Goal: Check status: Check status

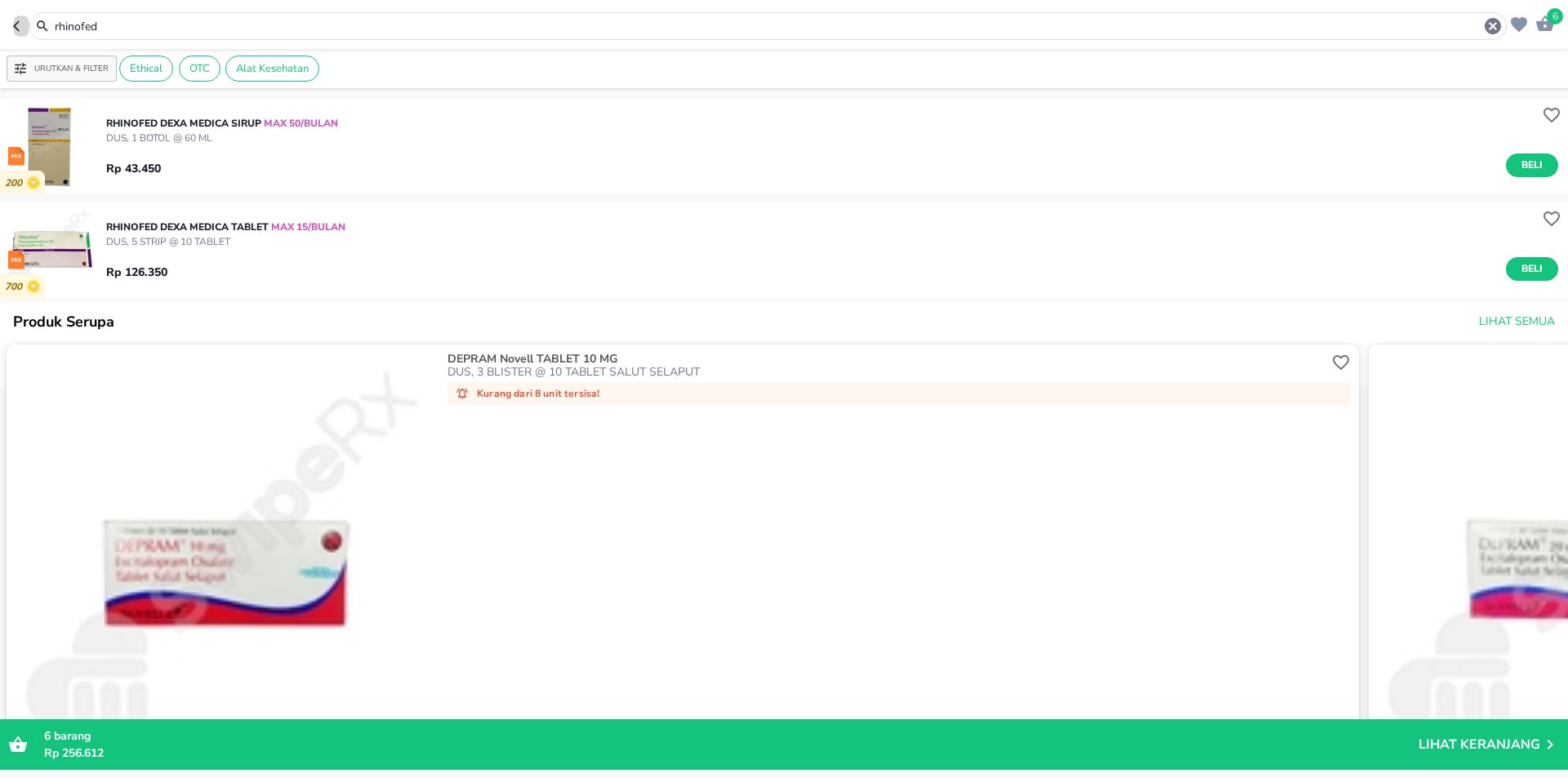
click at [18, 25] on icon "button" at bounding box center [20, 26] width 13 height 13
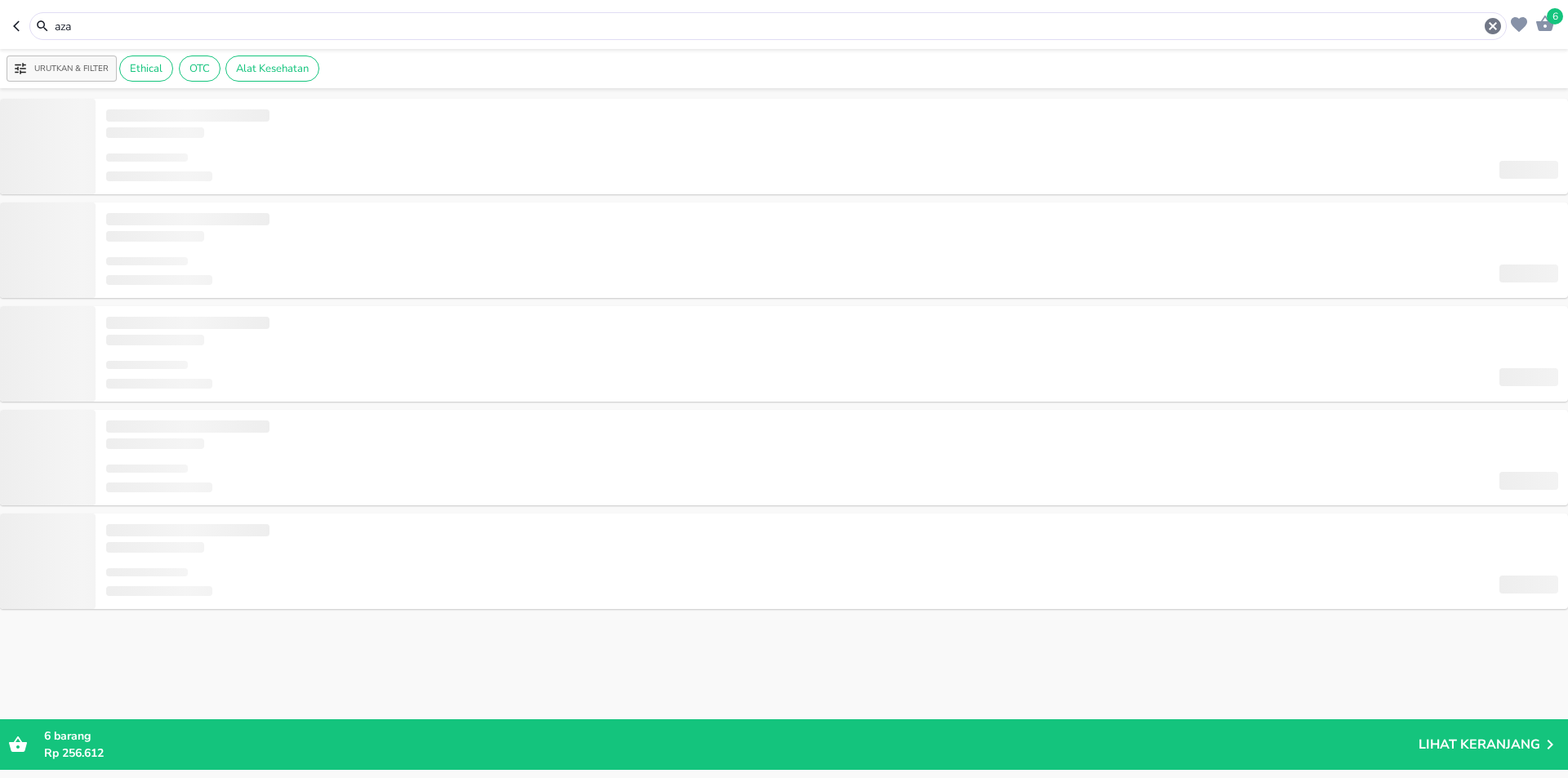
type input "aza"
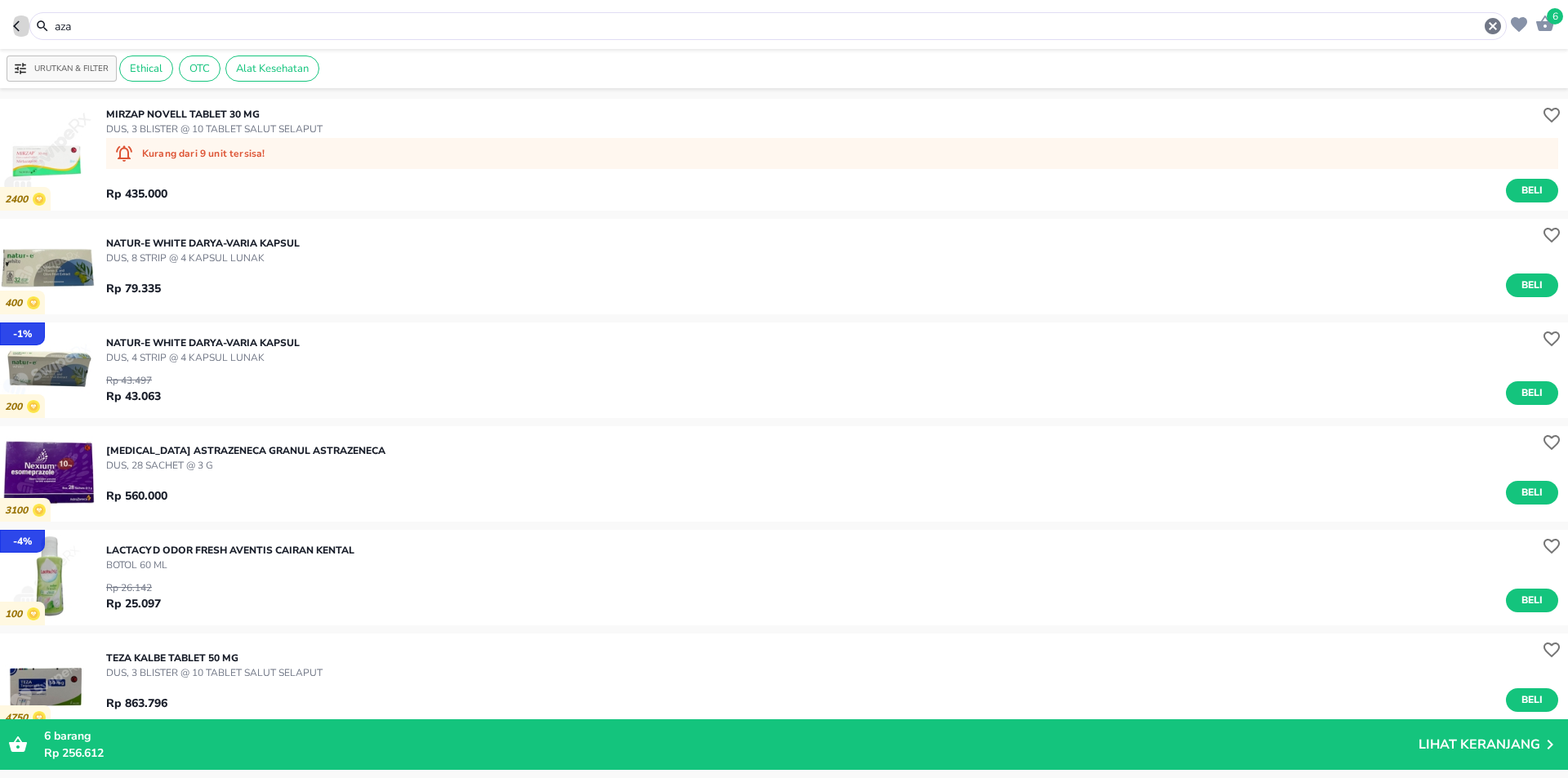
click at [17, 28] on icon "button" at bounding box center [16, 25] width 7 height 10
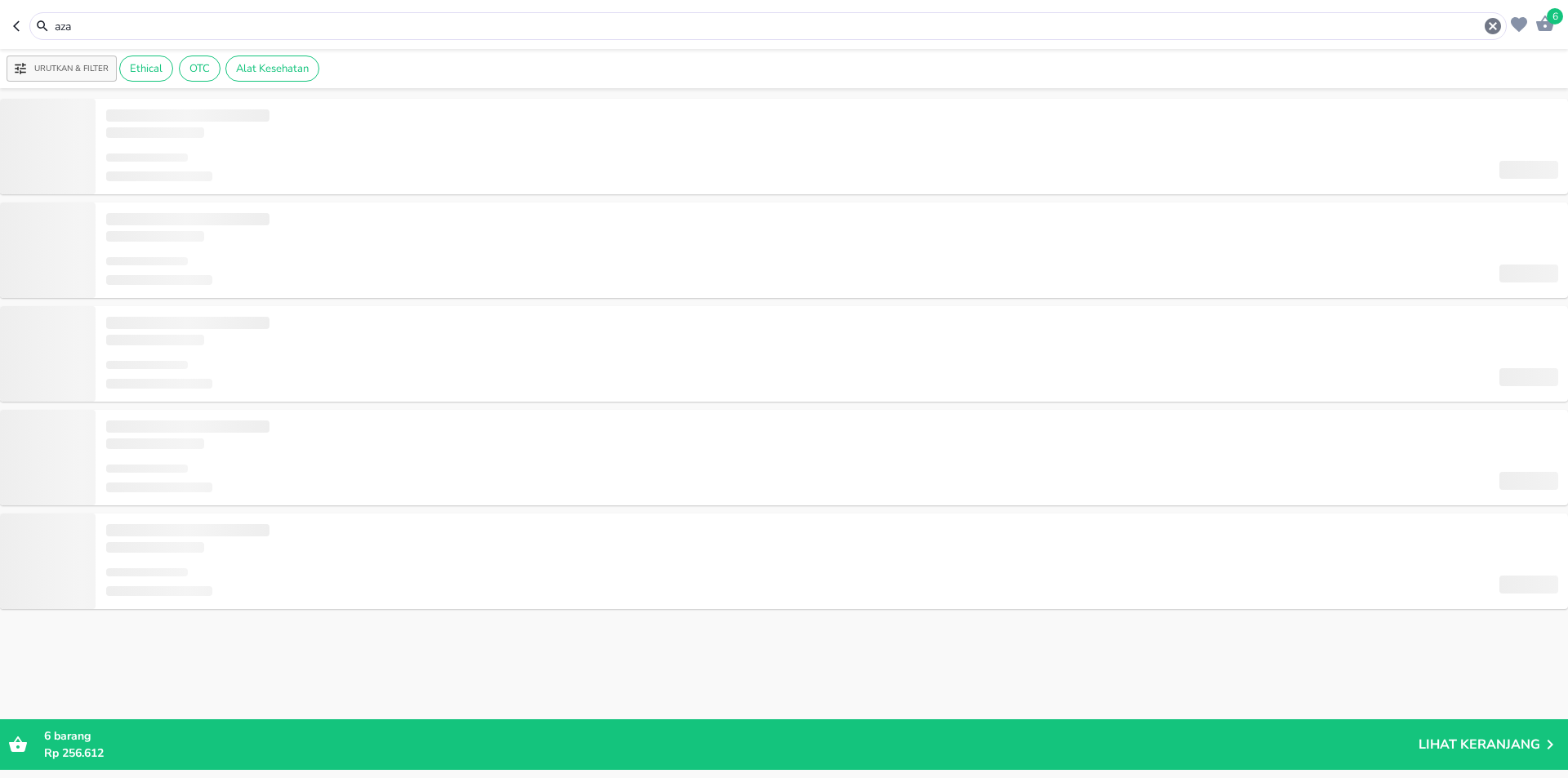
click at [17, 28] on icon "button" at bounding box center [16, 25] width 7 height 10
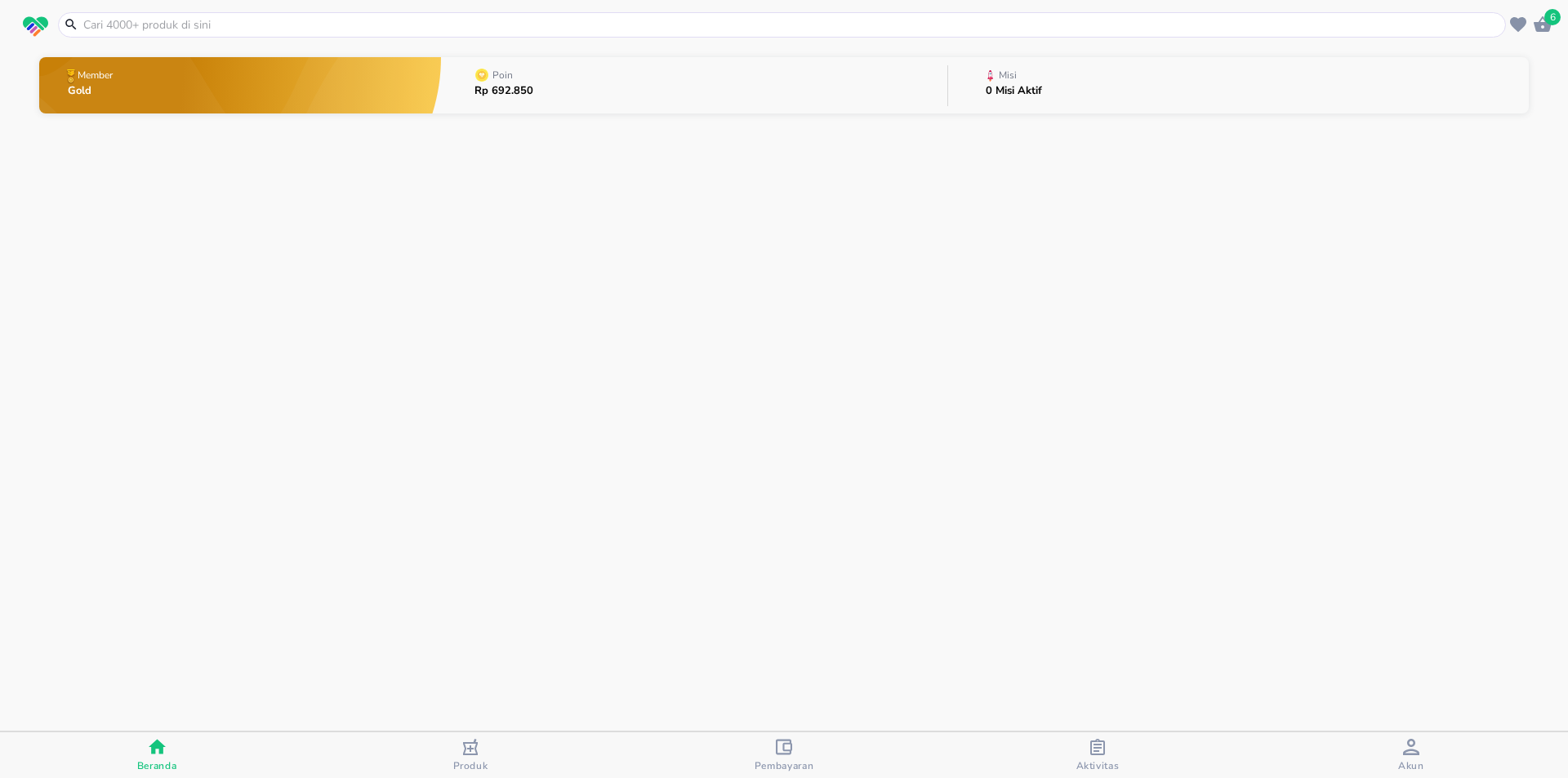
click at [17, 28] on header "6" at bounding box center [784, 24] width 1568 height 49
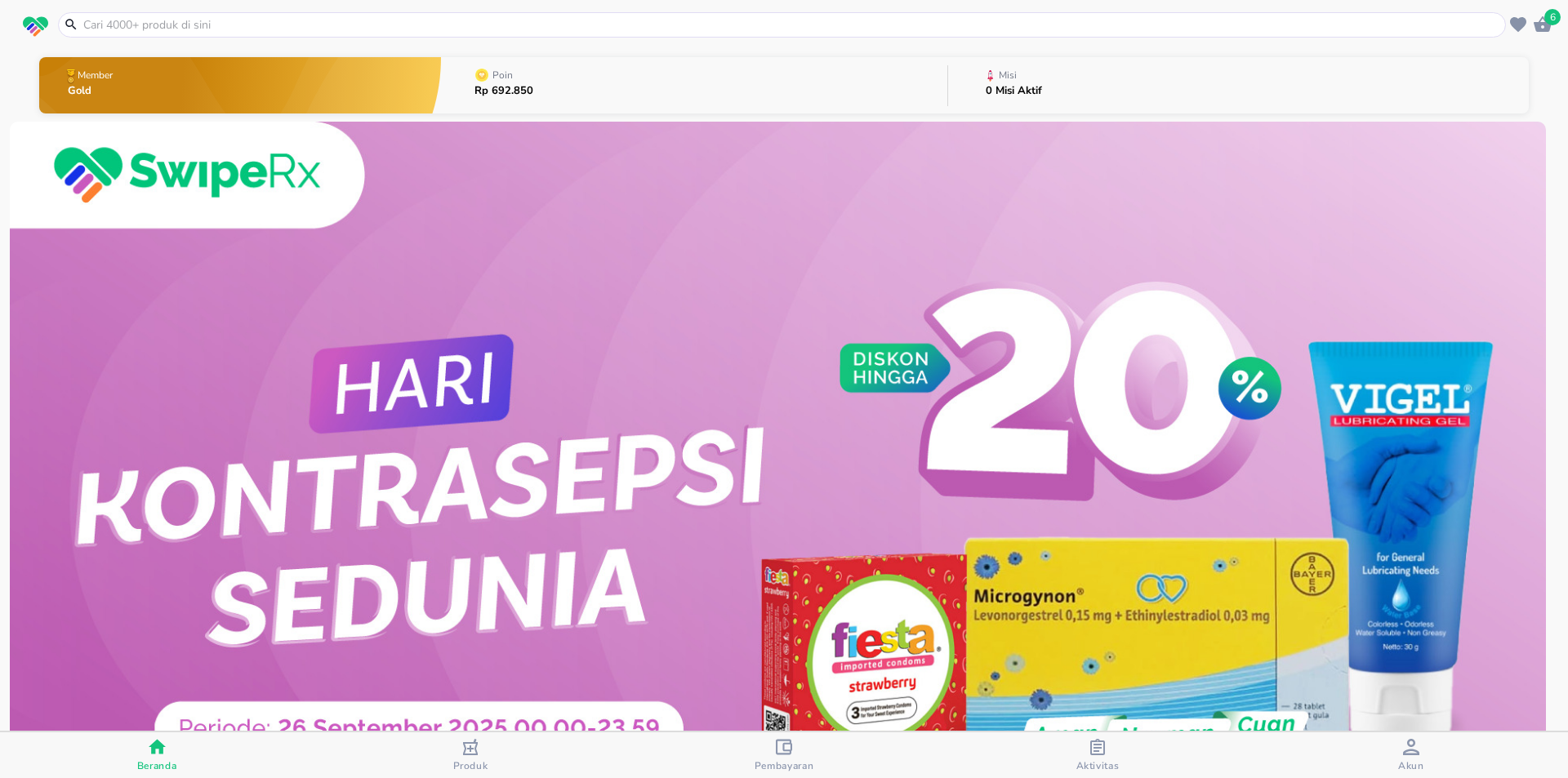
scroll to position [82, 0]
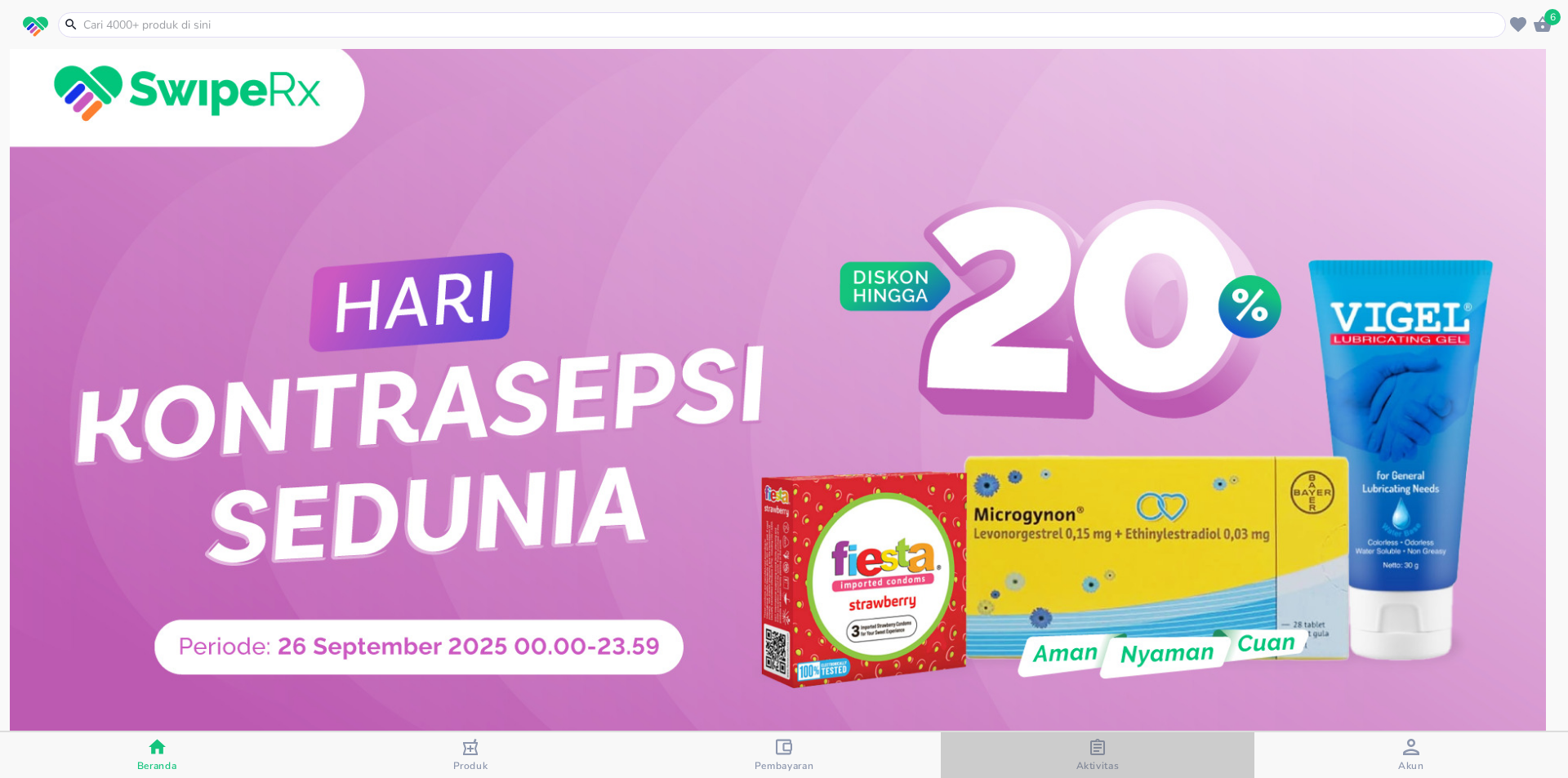
click at [1103, 752] on icon "button" at bounding box center [1097, 747] width 15 height 17
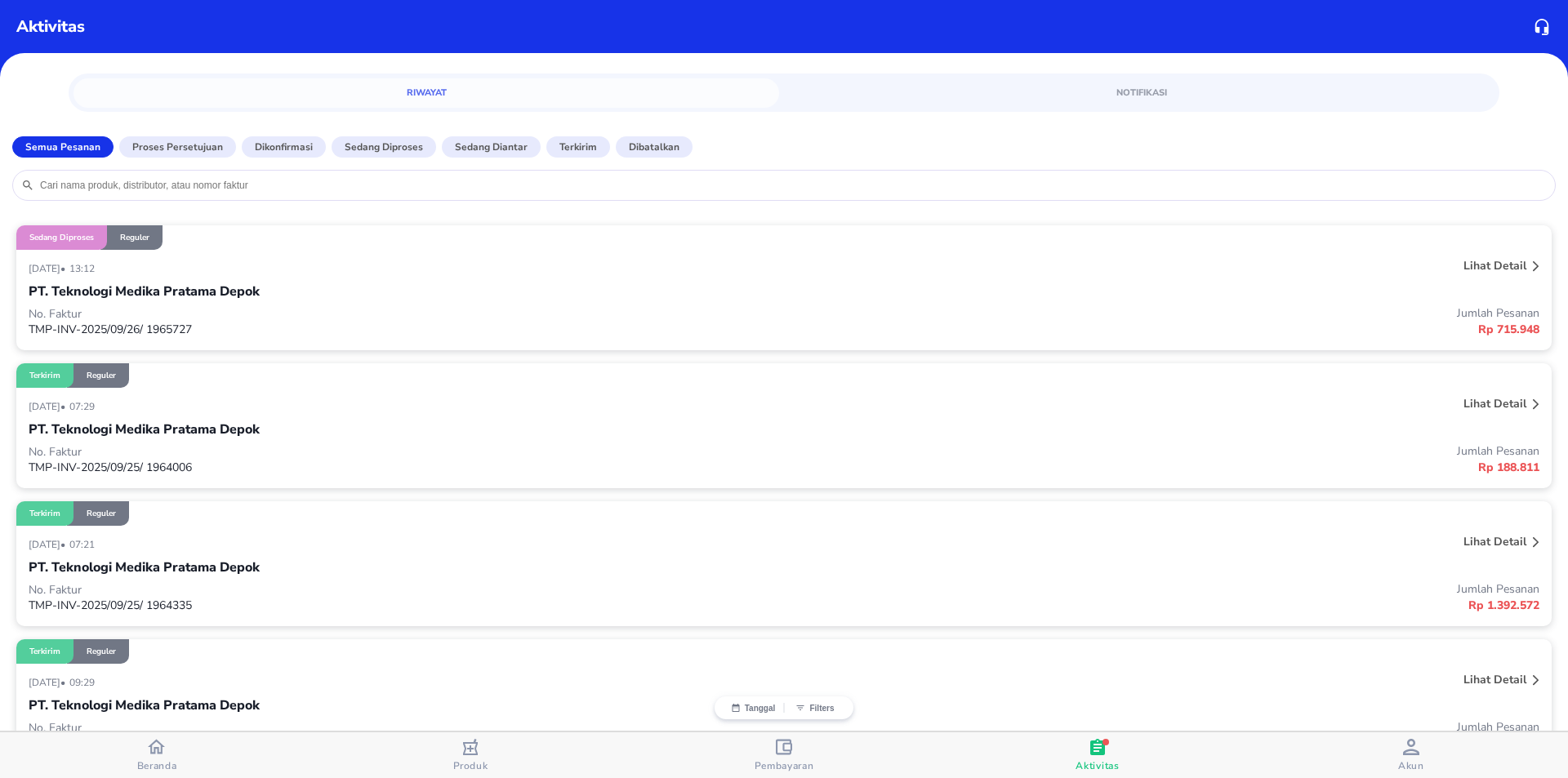
click at [1515, 543] on div "Lihat detail" at bounding box center [1495, 542] width 70 height 22
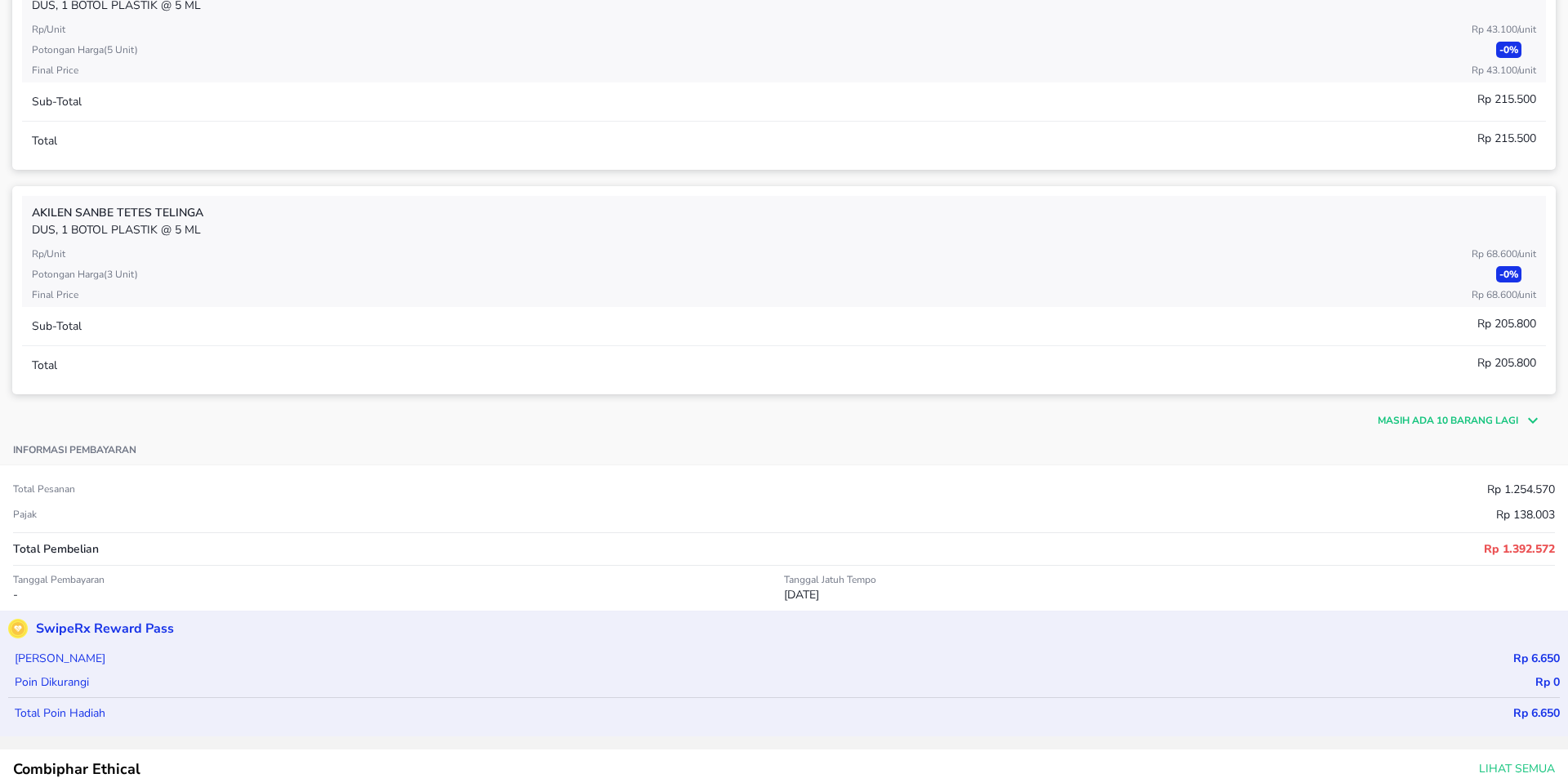
scroll to position [898, 0]
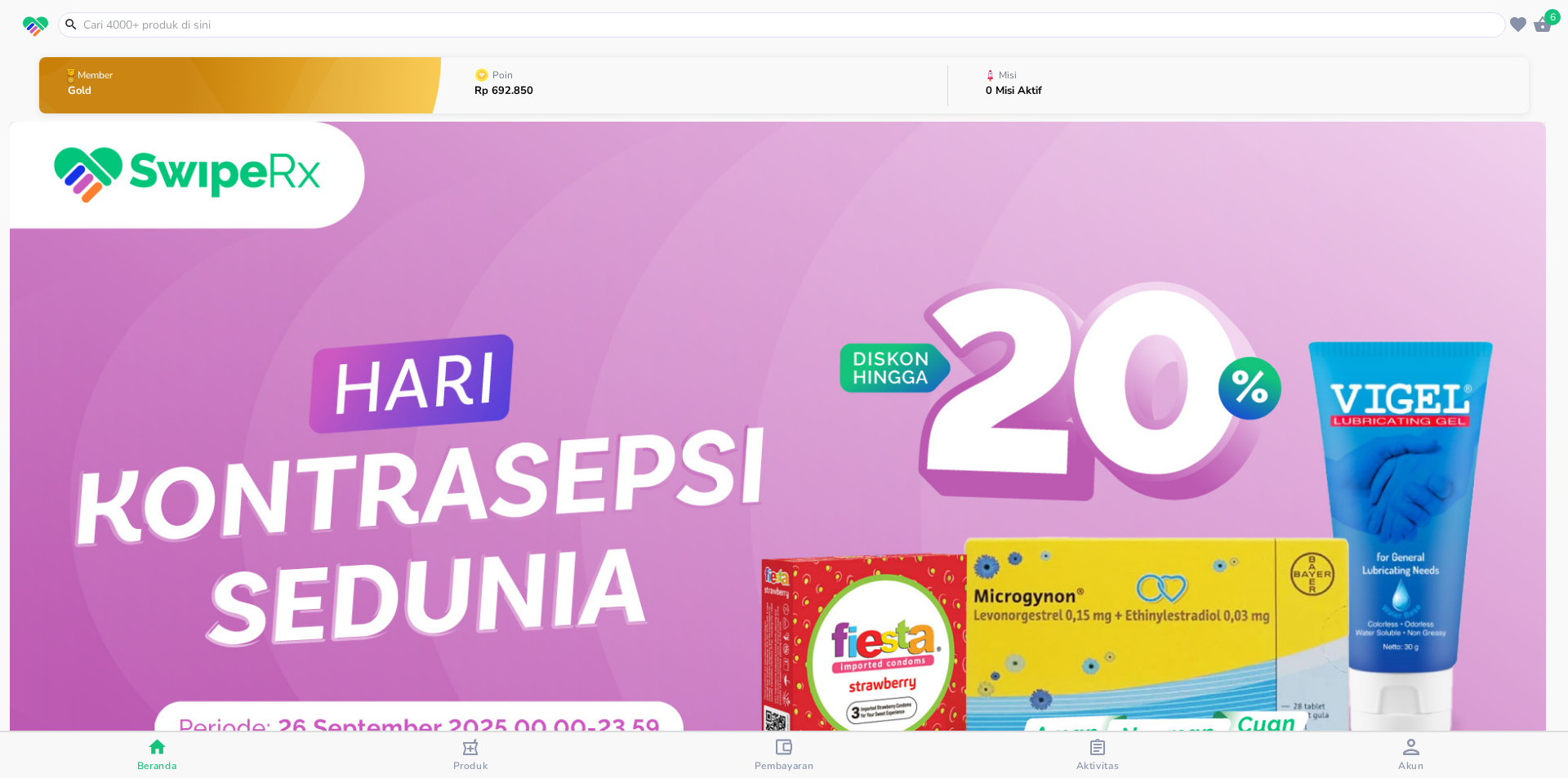
click at [1114, 759] on span "Aktivitas" at bounding box center [1097, 766] width 44 height 13
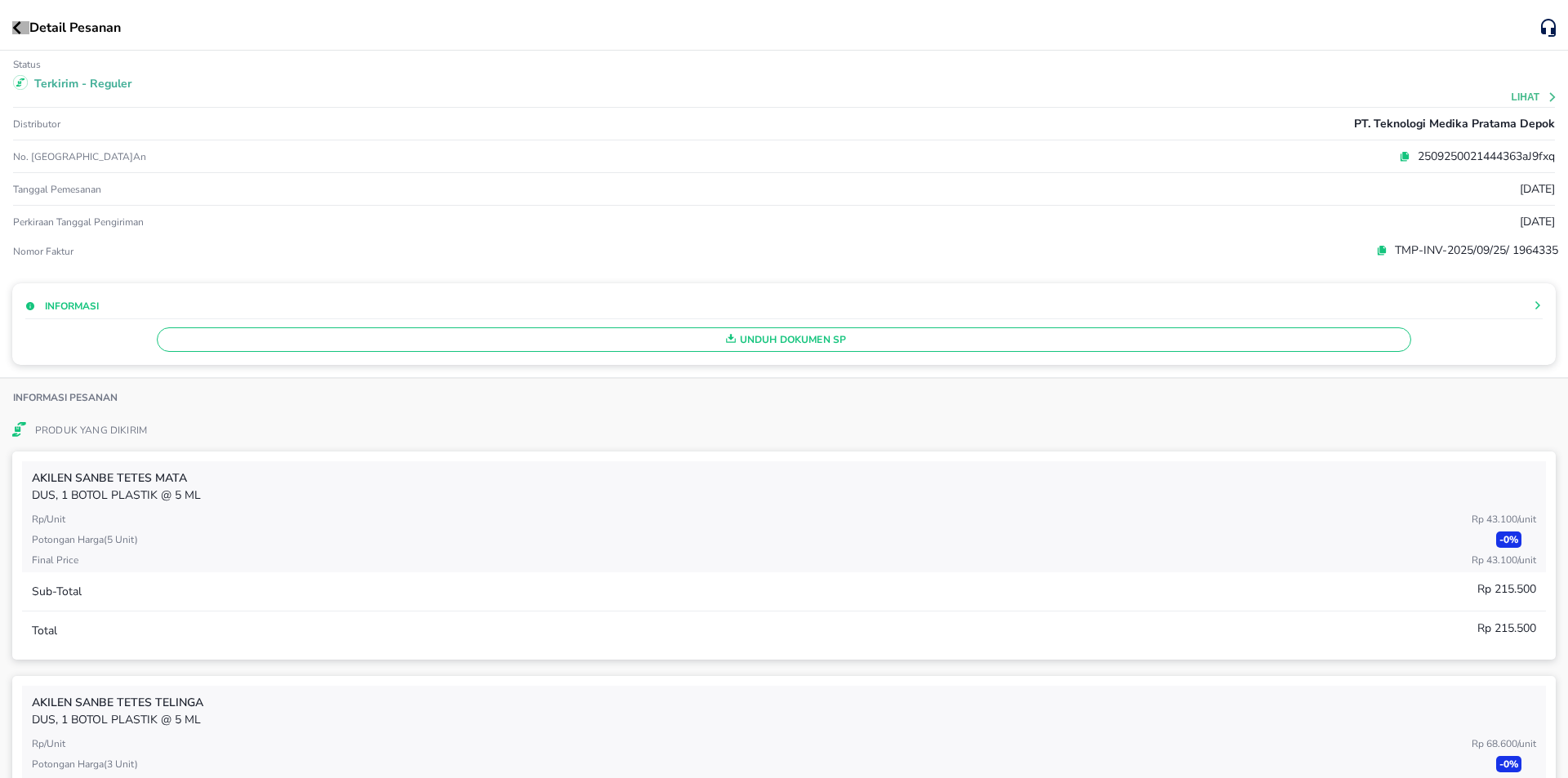
click at [16, 31] on icon "button" at bounding box center [17, 28] width 9 height 13
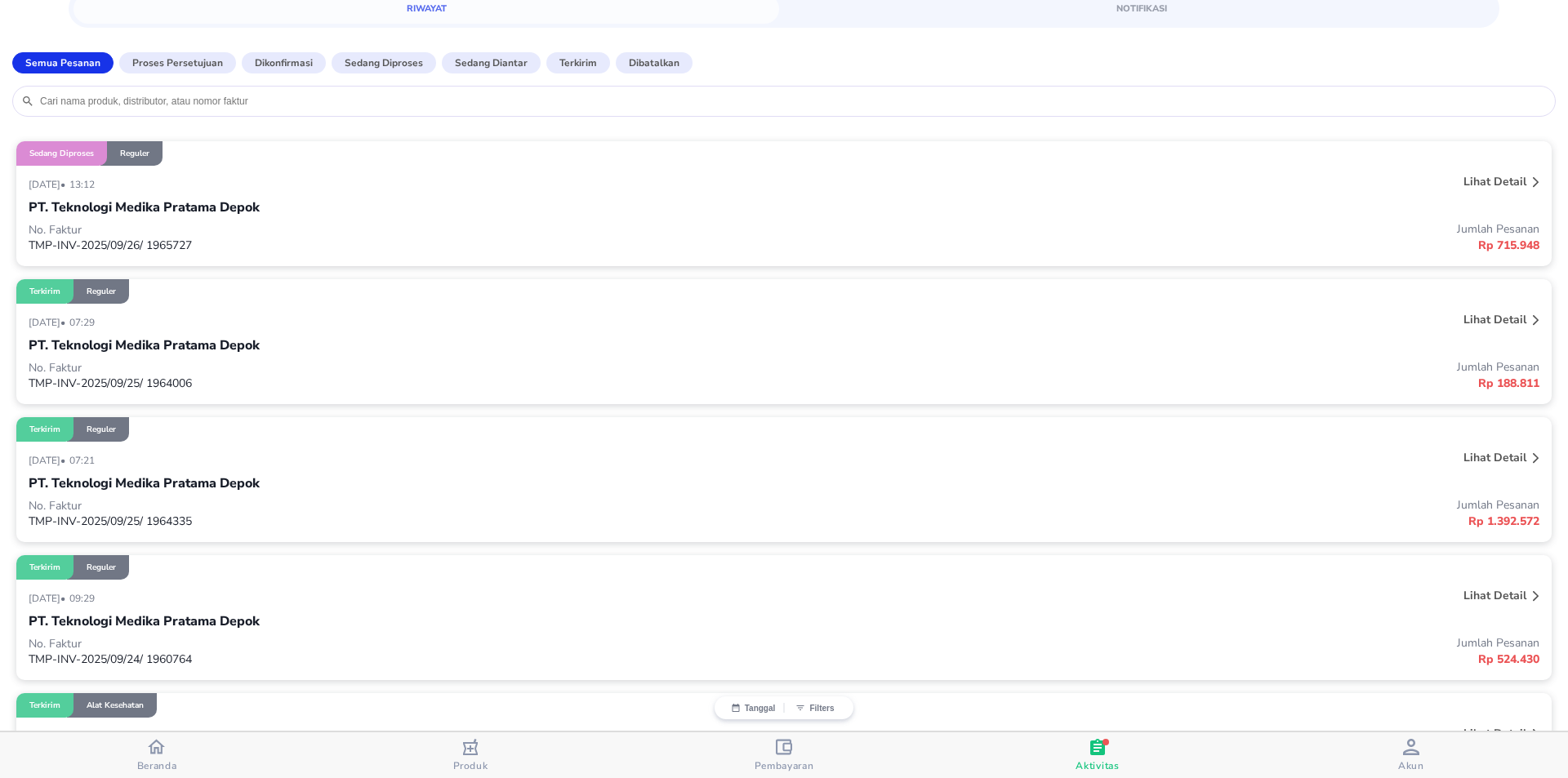
scroll to position [164, 0]
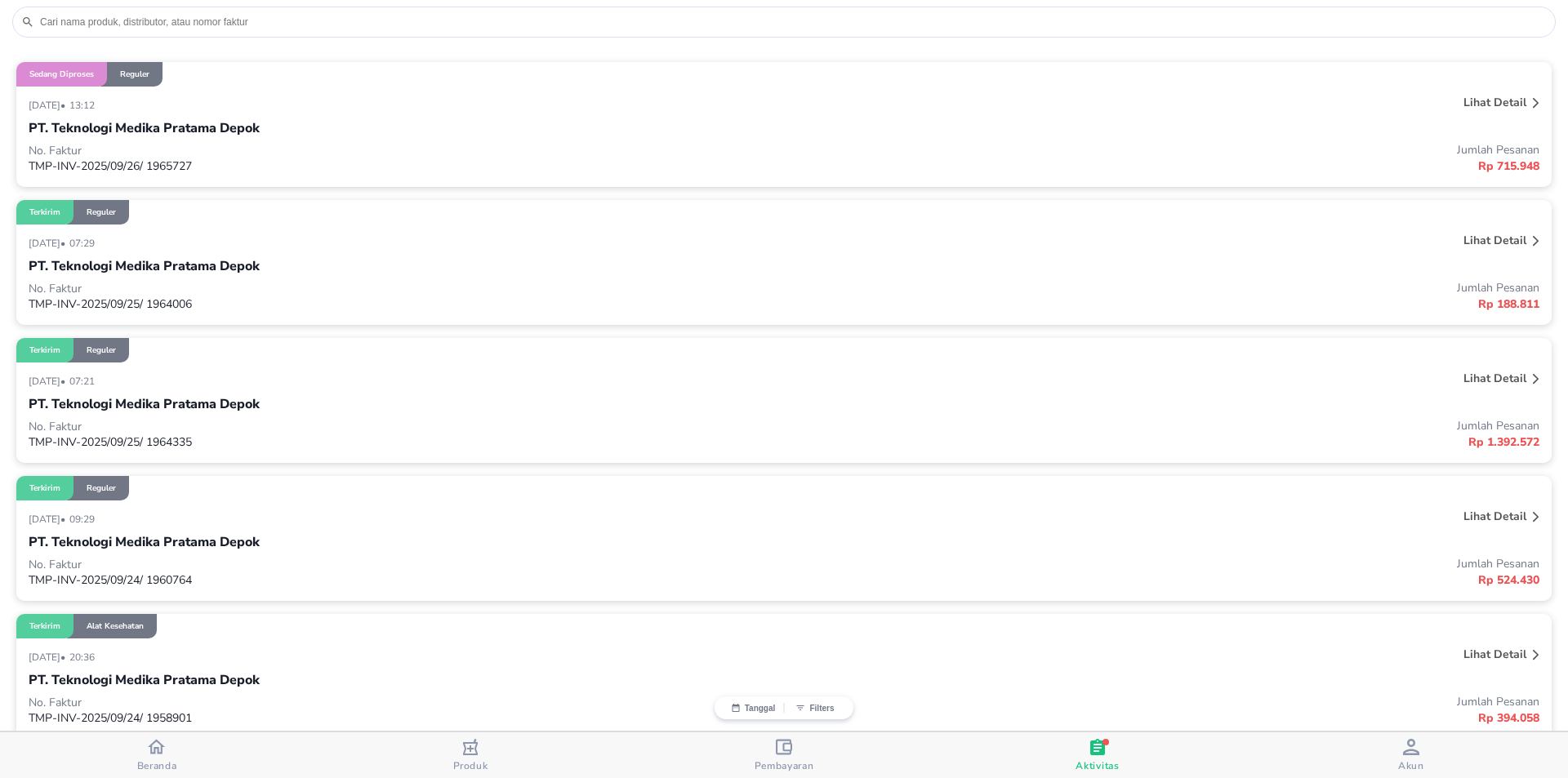
click at [1530, 372] on div at bounding box center [1536, 380] width 13 height 26
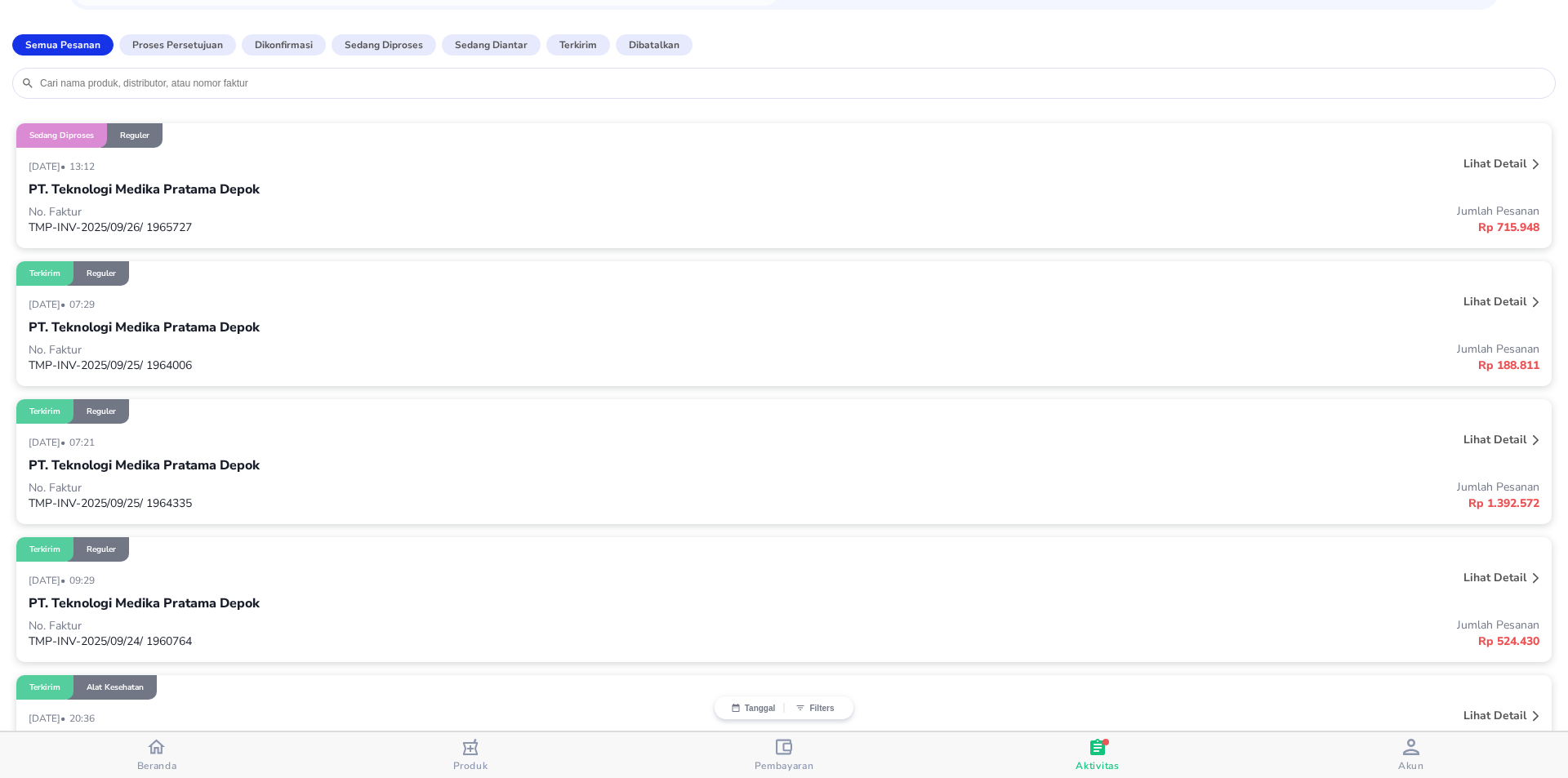
scroll to position [0, 0]
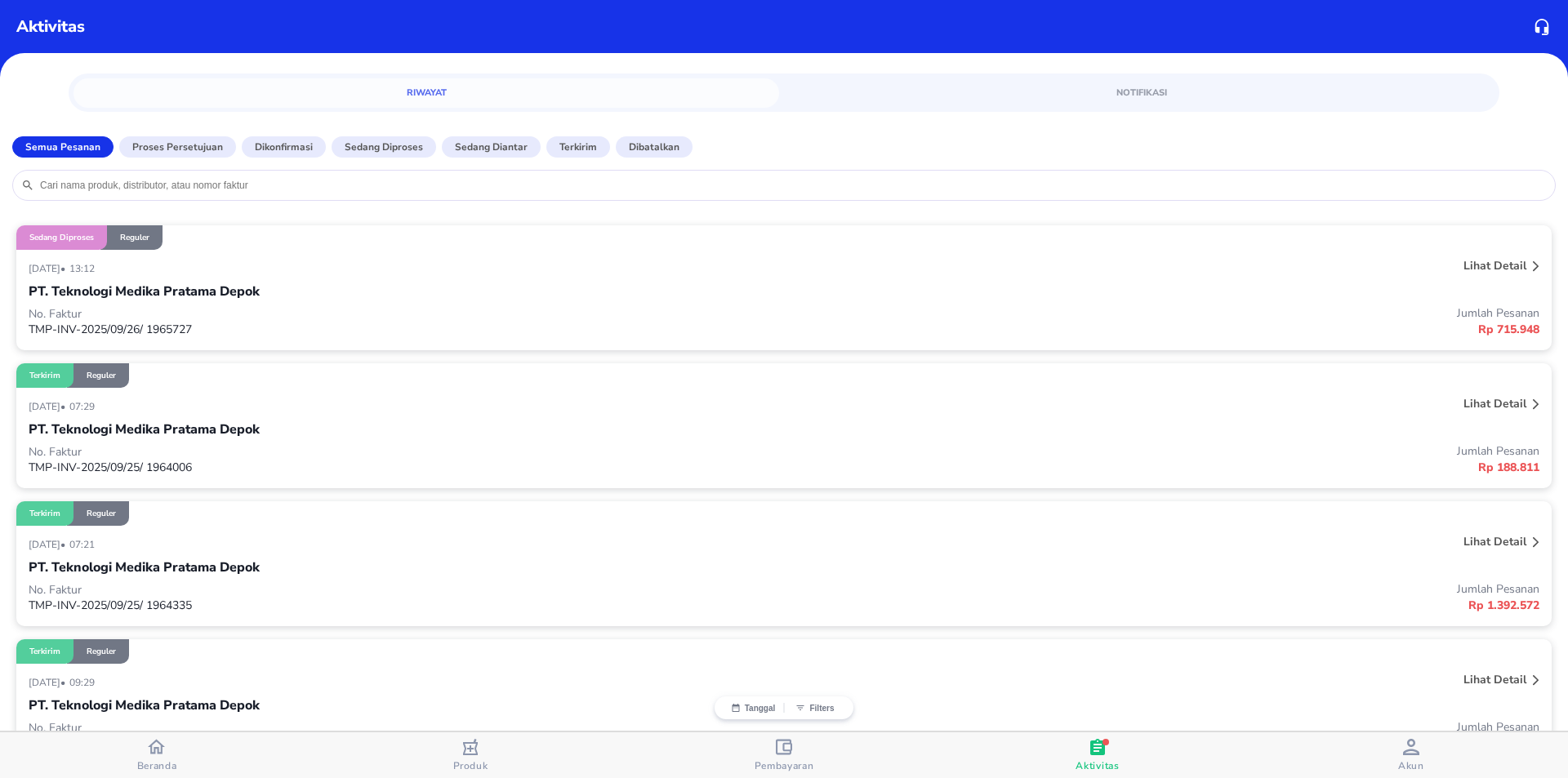
click at [1515, 541] on div "Lihat detail" at bounding box center [1495, 542] width 70 height 22
click at [1533, 539] on icon at bounding box center [1535, 542] width 7 height 10
click at [1533, 542] on icon at bounding box center [1535, 542] width 7 height 10
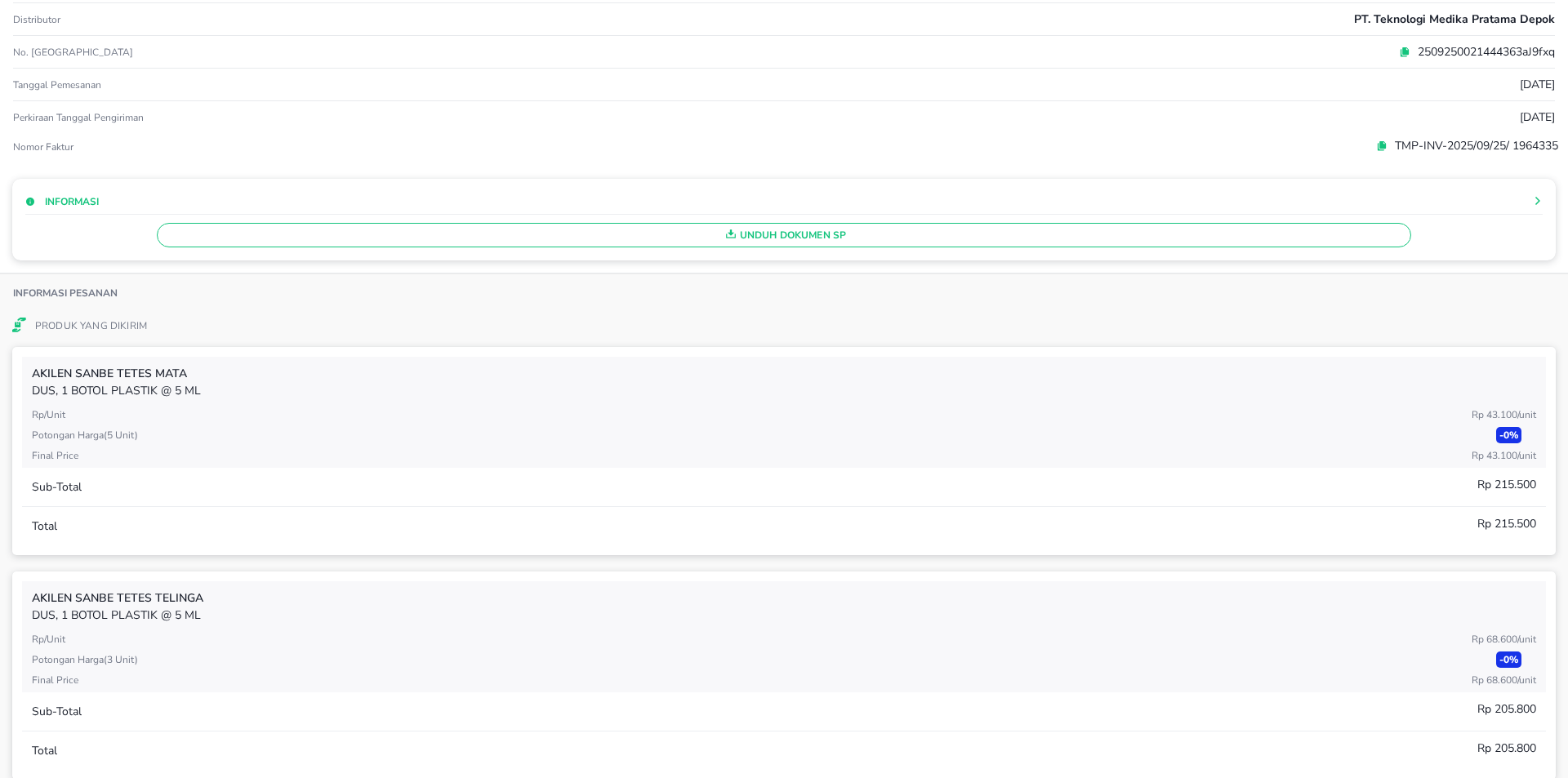
scroll to position [244, 0]
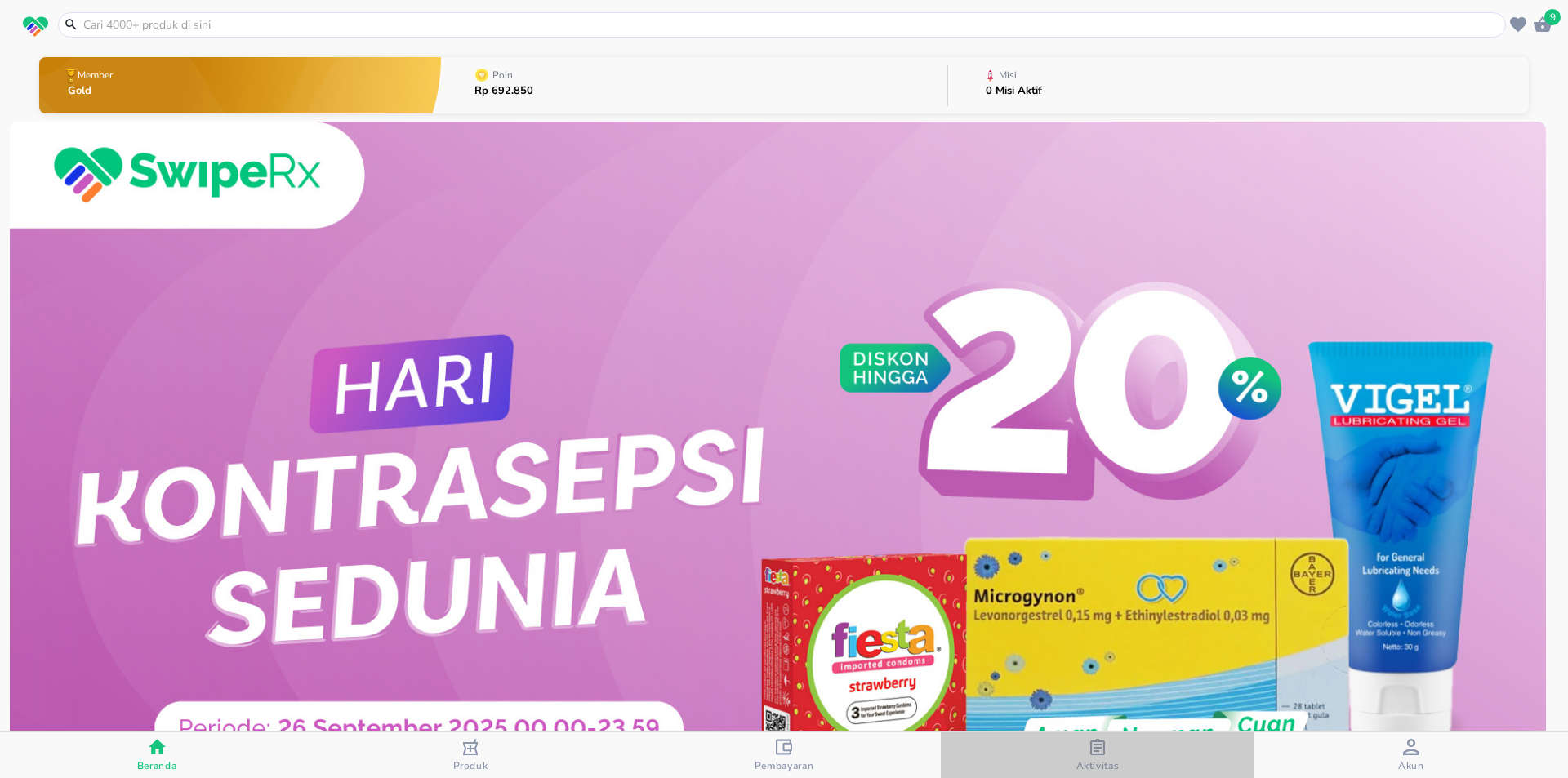
click at [1097, 761] on span "Aktivitas" at bounding box center [1097, 766] width 44 height 13
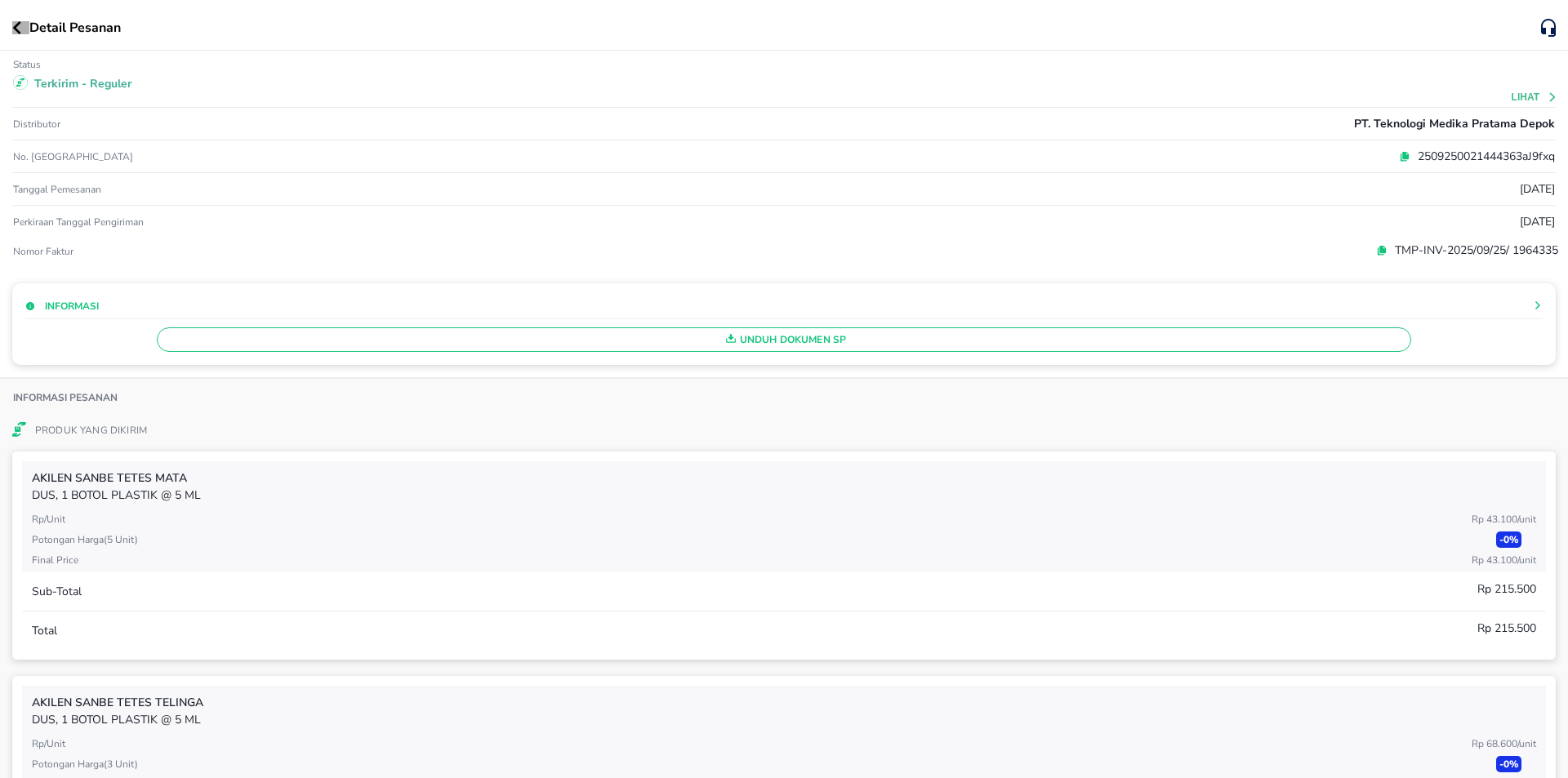
click at [16, 33] on icon "button" at bounding box center [17, 28] width 9 height 13
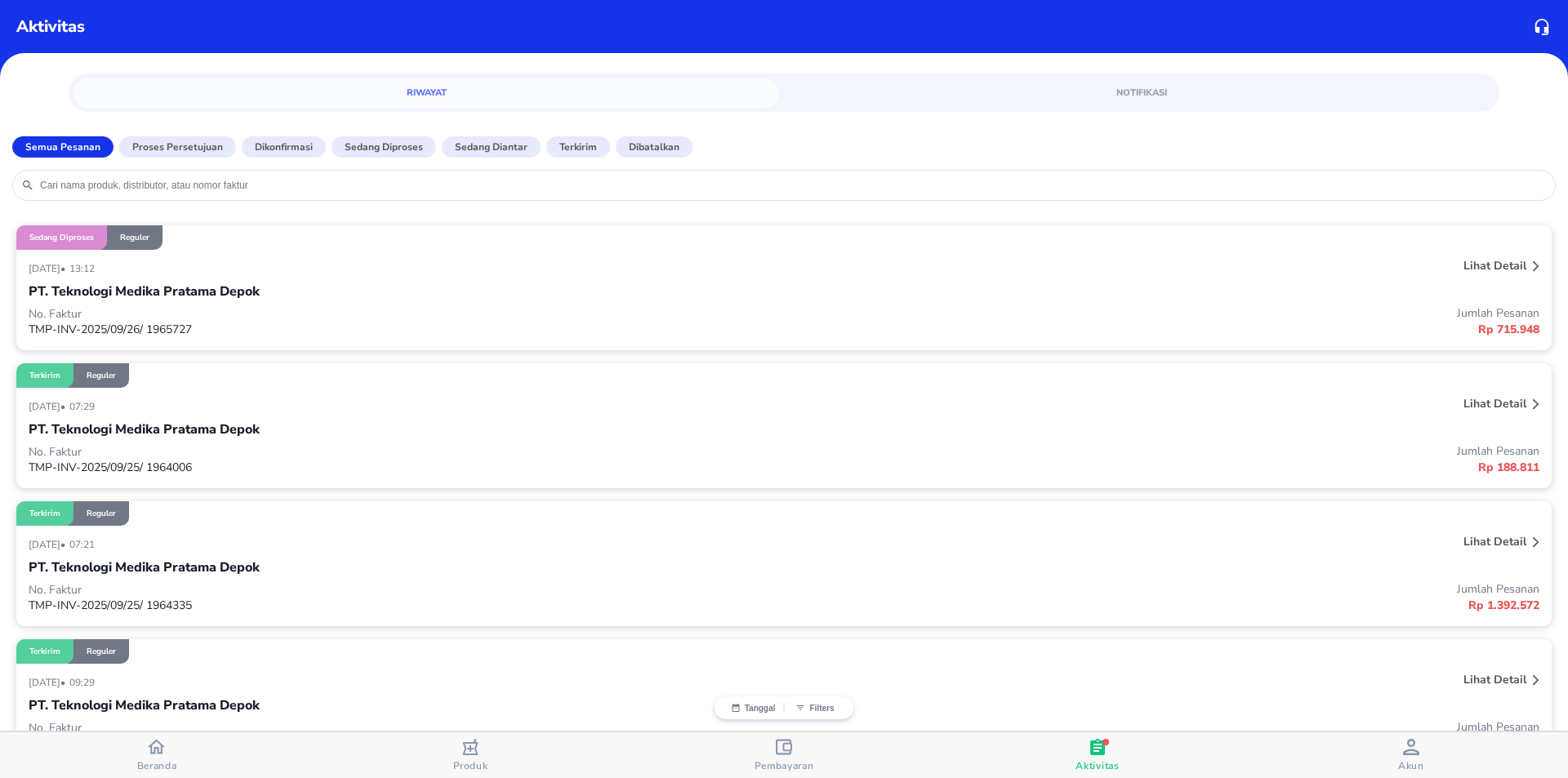
click at [1530, 265] on div at bounding box center [1536, 268] width 13 height 26
click at [162, 146] on p "Proses Persetujuan" at bounding box center [177, 147] width 90 height 15
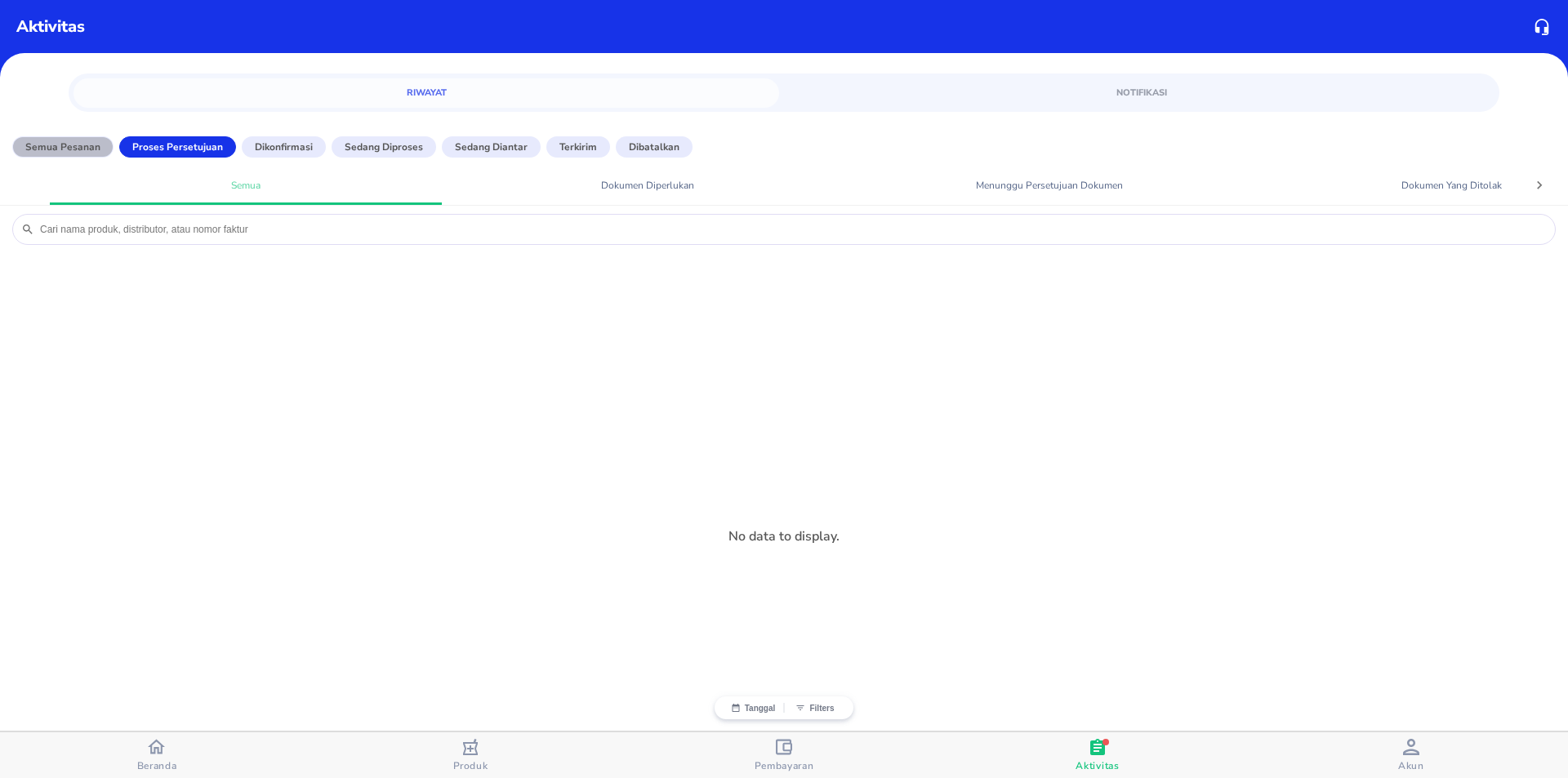
click at [73, 148] on p "Semua Pesanan" at bounding box center [62, 147] width 75 height 15
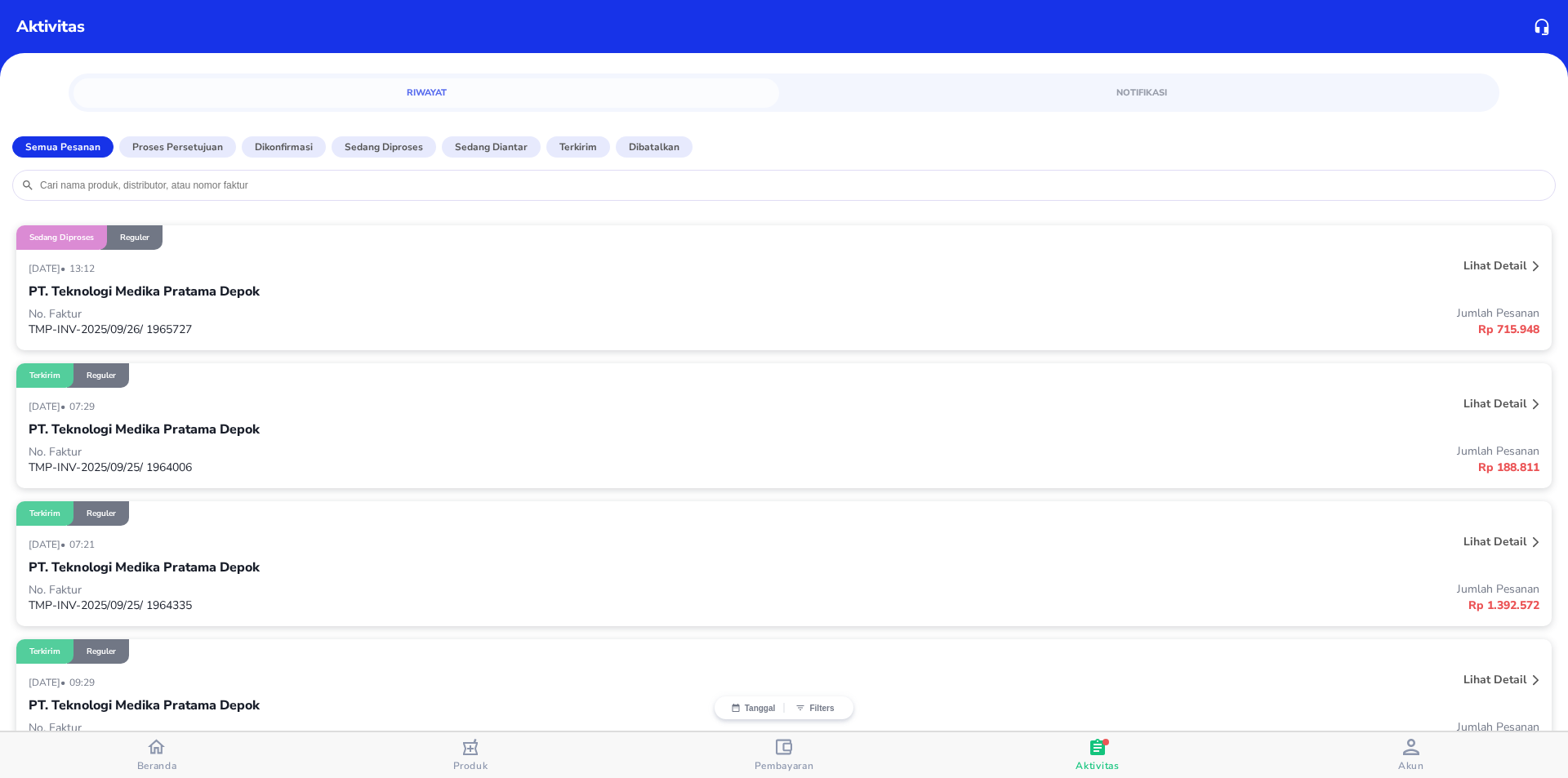
click at [1495, 268] on p "Lihat detail" at bounding box center [1495, 266] width 63 height 16
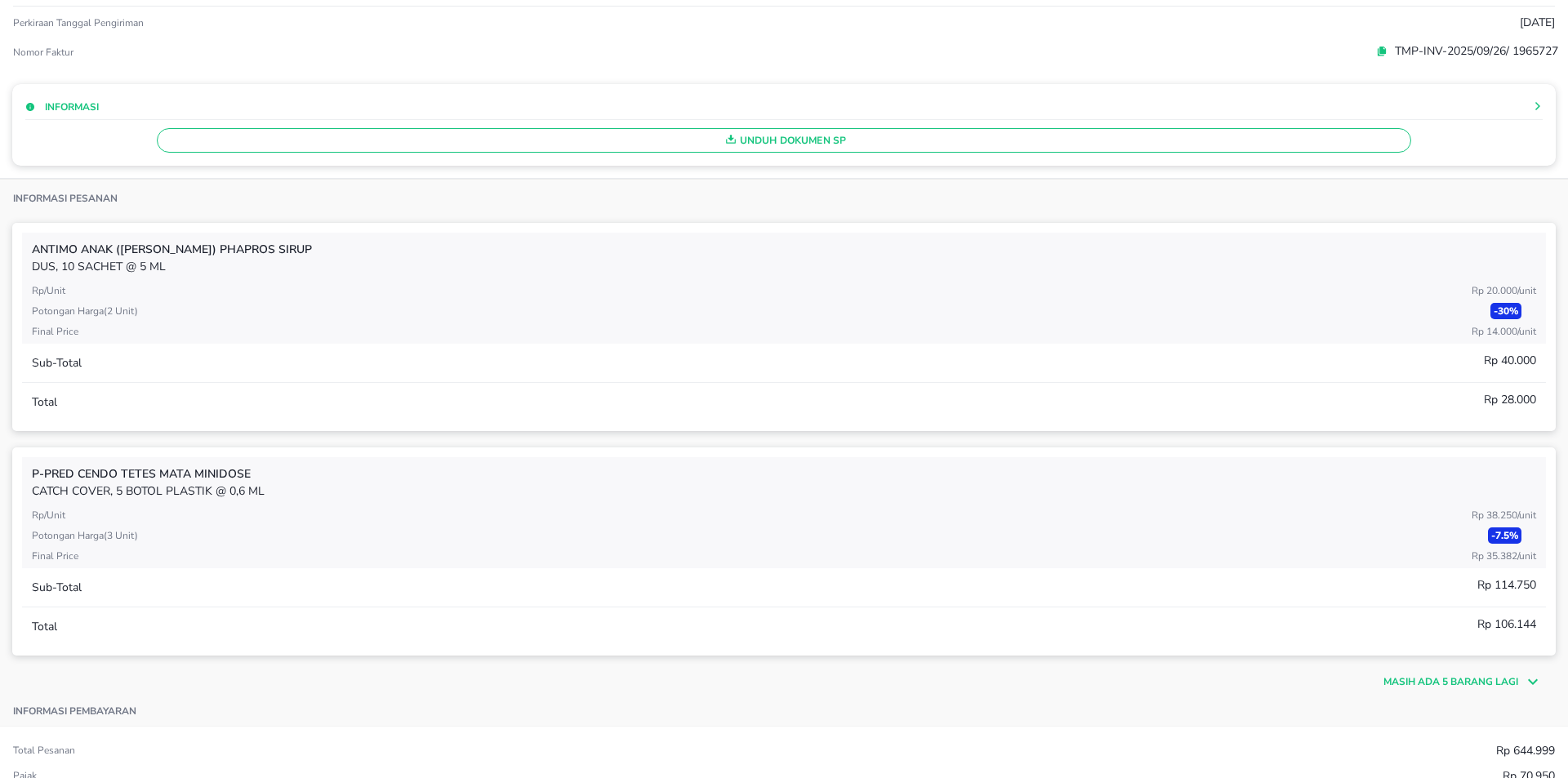
scroll to position [164, 0]
